Goal: Check status: Verify the current state of an ongoing process or item

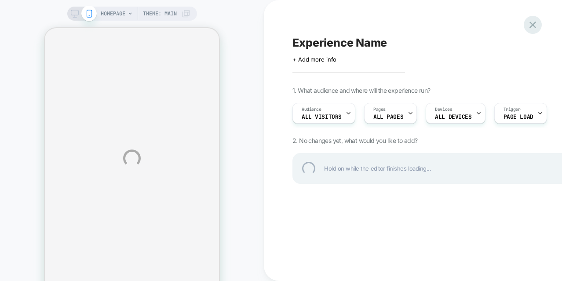
click at [534, 24] on div at bounding box center [532, 25] width 18 height 18
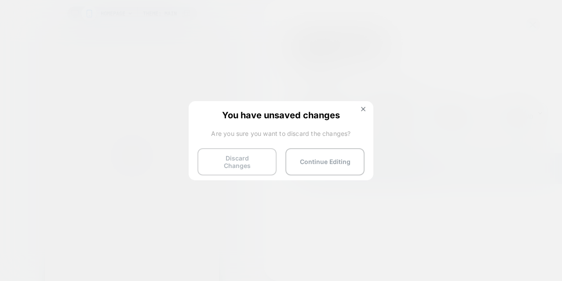
click at [251, 159] on button "Discard Changes" at bounding box center [236, 161] width 79 height 27
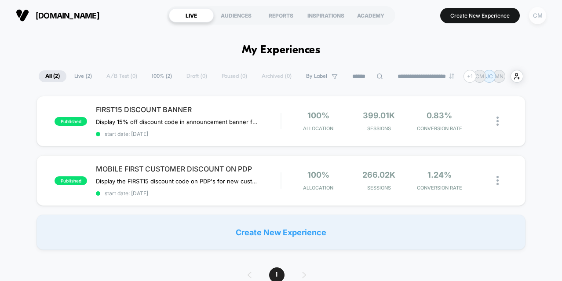
click at [533, 18] on div "CM" at bounding box center [537, 15] width 17 height 17
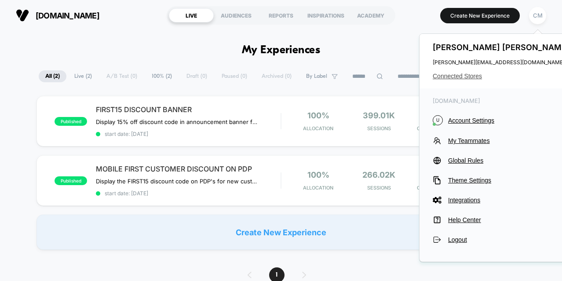
click at [466, 77] on span "Connected Stores" at bounding box center [501, 75] width 139 height 7
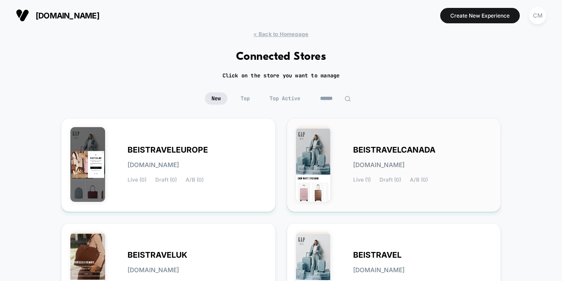
click at [325, 142] on img at bounding box center [313, 164] width 35 height 75
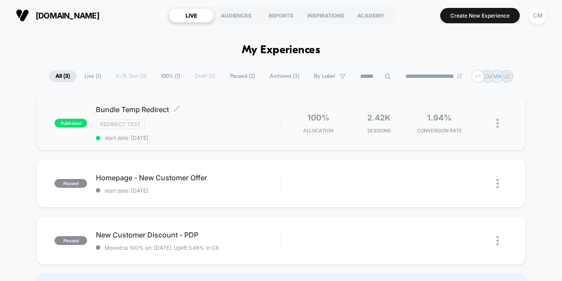
click at [241, 125] on div "Redirect Test" at bounding box center [188, 124] width 185 height 10
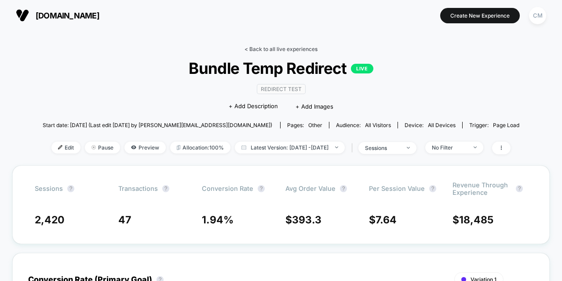
click at [265, 48] on link "< Back to all live experiences" at bounding box center [280, 49] width 73 height 7
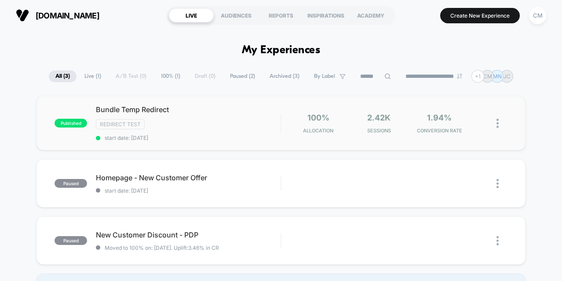
click at [497, 123] on img at bounding box center [497, 123] width 2 height 9
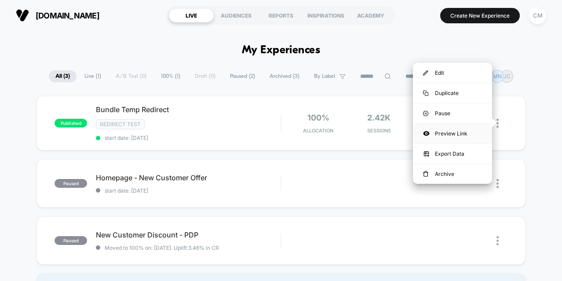
click at [451, 134] on div "Preview Link" at bounding box center [452, 133] width 79 height 20
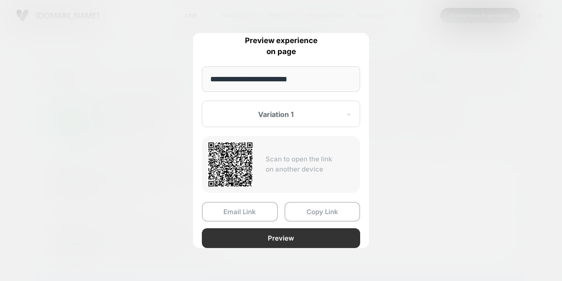
click at [280, 236] on button "Preview" at bounding box center [281, 238] width 158 height 20
